Goal: Task Accomplishment & Management: Complete application form

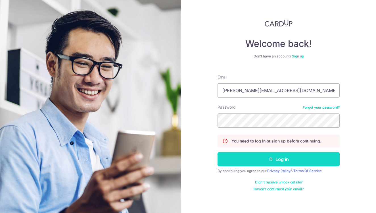
click at [261, 163] on button "Log in" at bounding box center [279, 159] width 122 height 14
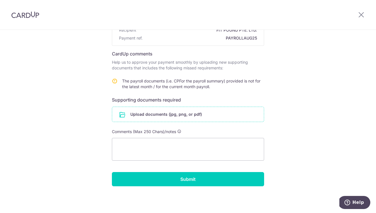
click at [157, 112] on input "file" at bounding box center [188, 114] width 152 height 15
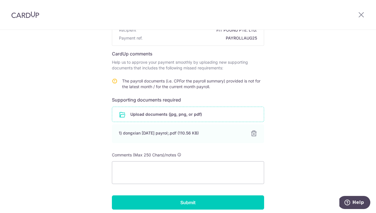
click at [151, 111] on input "file" at bounding box center [188, 114] width 152 height 15
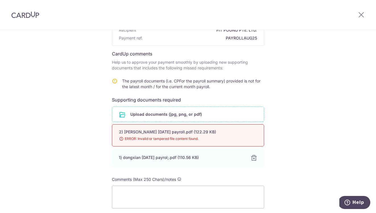
click at [193, 137] on span "ERROR: Invalid or tampered file content found." at bounding box center [181, 139] width 124 height 6
click at [139, 111] on input "file" at bounding box center [188, 114] width 152 height 15
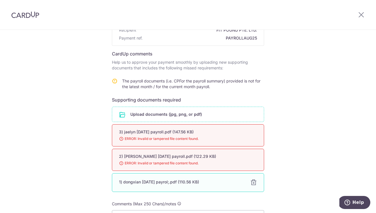
click at [251, 183] on div at bounding box center [253, 182] width 7 height 7
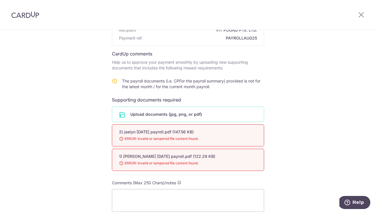
click at [200, 139] on span "ERROR: Invalid or tampered file content found." at bounding box center [181, 139] width 124 height 6
click at [172, 119] on input "file" at bounding box center [188, 114] width 152 height 15
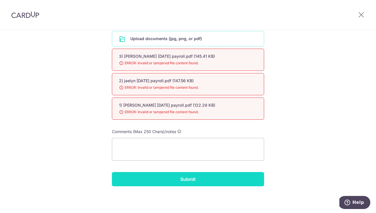
scroll to position [69, 0]
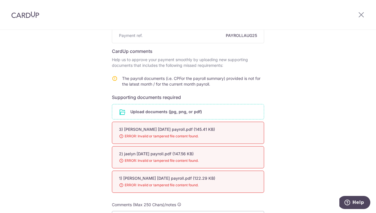
click at [159, 114] on input "file" at bounding box center [188, 111] width 152 height 15
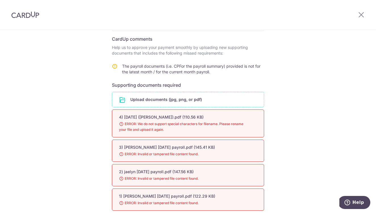
scroll to position [100, 0]
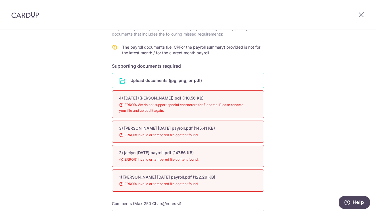
click at [365, 16] on div at bounding box center [362, 15] width 30 height 30
click at [362, 15] on icon at bounding box center [361, 14] width 7 height 7
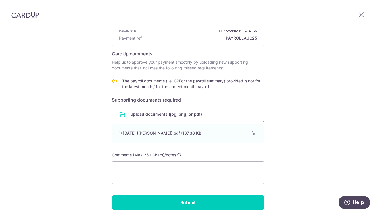
click at [218, 113] on input "file" at bounding box center [188, 114] width 152 height 15
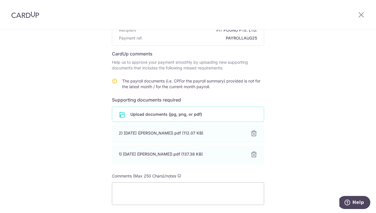
click at [177, 115] on input "file" at bounding box center [188, 114] width 152 height 15
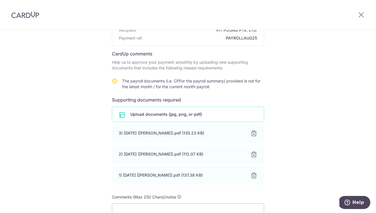
click at [182, 115] on input "file" at bounding box center [188, 114] width 152 height 15
click at [176, 117] on input "file" at bounding box center [188, 114] width 152 height 15
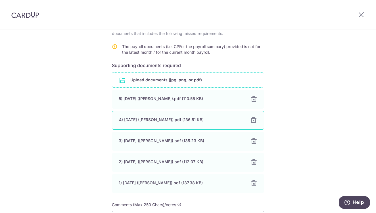
scroll to position [70, 0]
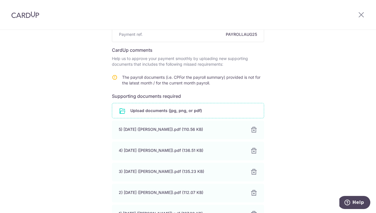
click at [178, 107] on input "file" at bounding box center [188, 110] width 152 height 15
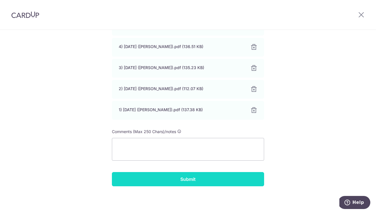
scroll to position [195, 0]
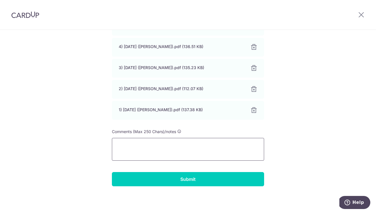
click at [193, 150] on textarea at bounding box center [188, 149] width 152 height 23
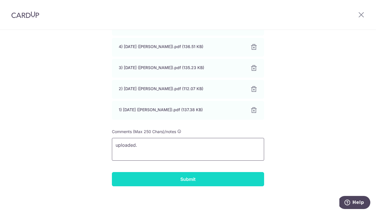
type textarea "uploaded."
click at [194, 185] on input "Submit" at bounding box center [188, 179] width 152 height 14
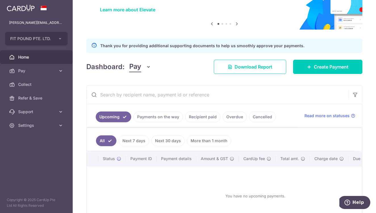
scroll to position [85, 0]
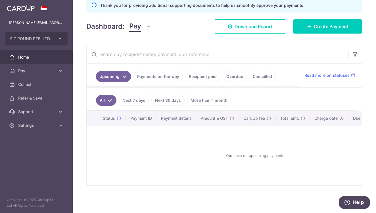
click at [238, 77] on link "Overdue" at bounding box center [235, 76] width 24 height 11
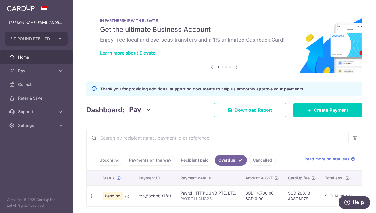
scroll to position [0, 0]
